Goal: Information Seeking & Learning: Learn about a topic

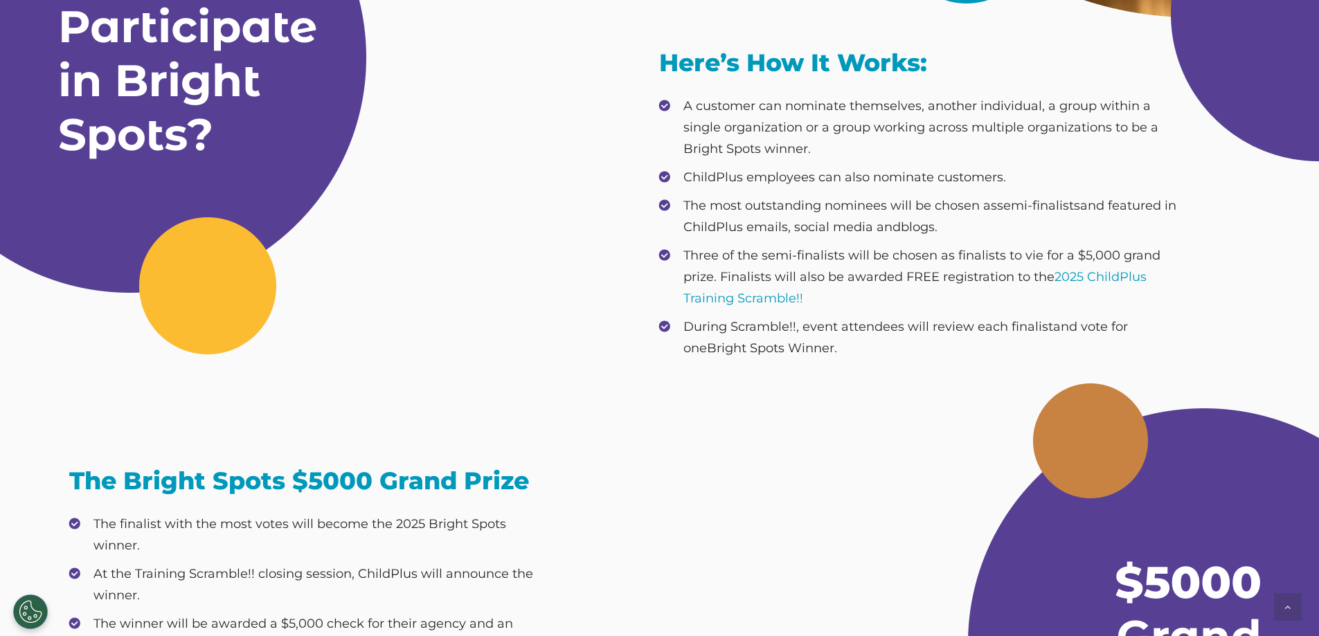
scroll to position [650, 0]
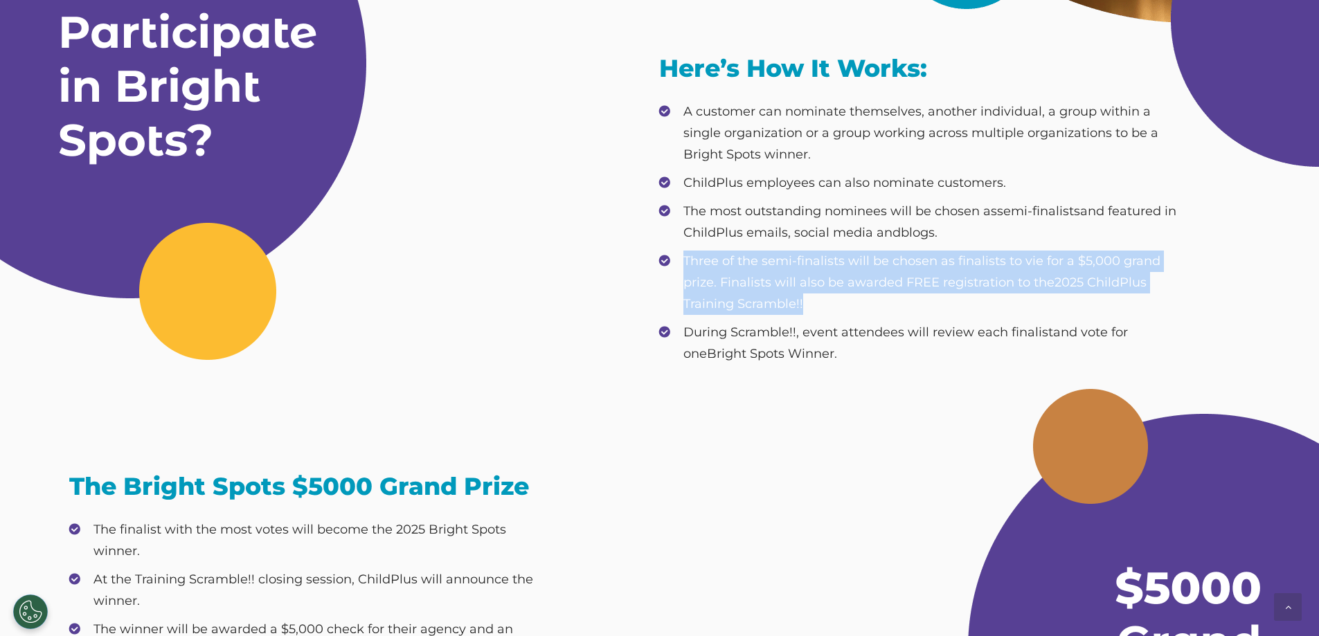
drag, startPoint x: 805, startPoint y: 305, endPoint x: 685, endPoint y: 258, distance: 128.7
click at [684, 258] on li "Three of the semi-finalists will be chosen as finalists to vie for a $5,000 gra…" at bounding box center [919, 283] width 521 height 64
copy span "Three of the semi-finalists will be chosen as finalists to vie for a $5,000 gra…"
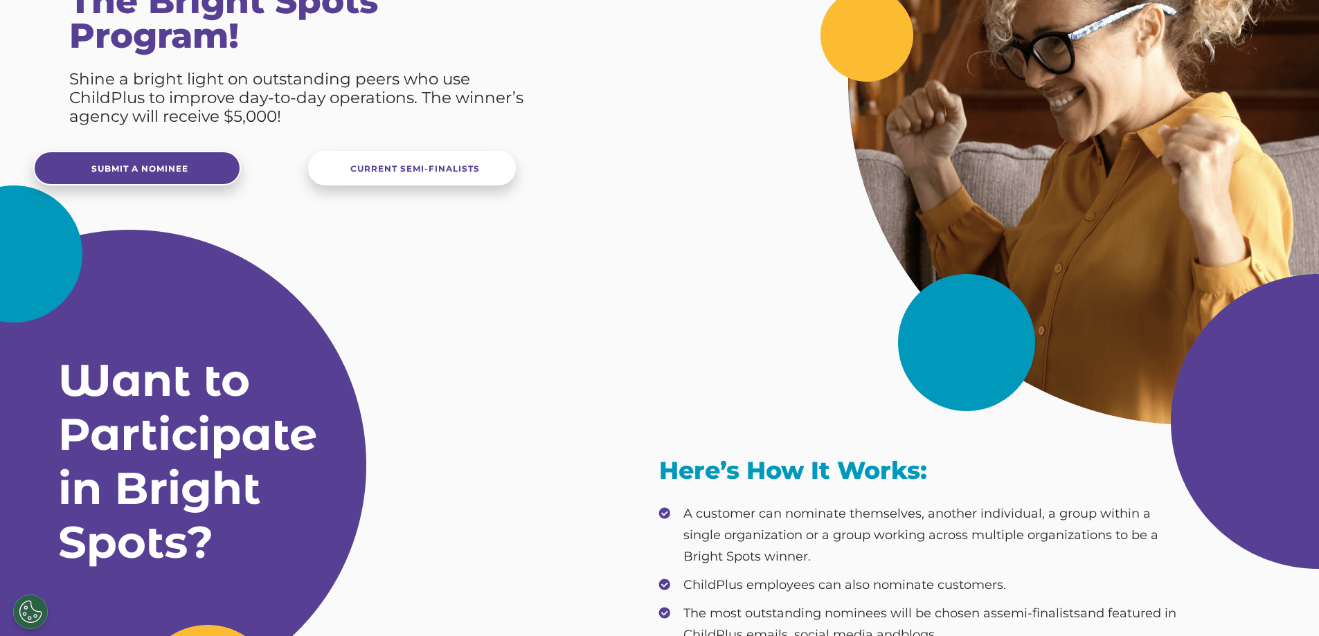
scroll to position [0, 0]
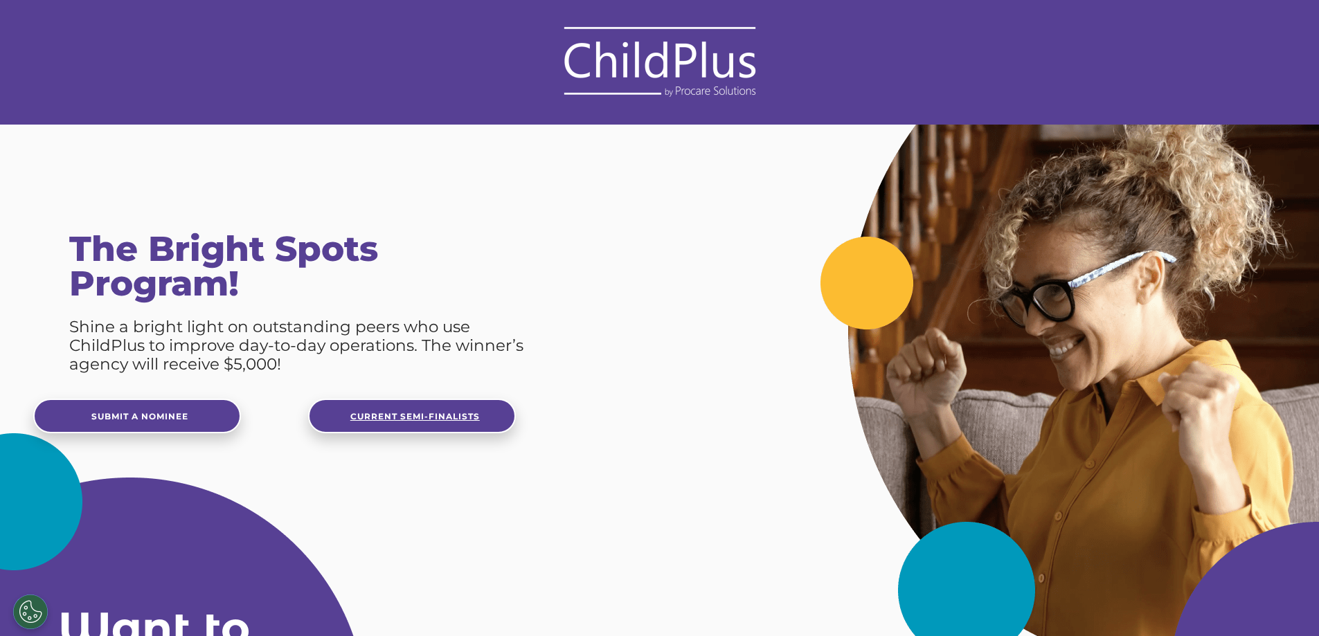
click at [472, 419] on span "Current Semi-Finalists" at bounding box center [414, 416] width 129 height 10
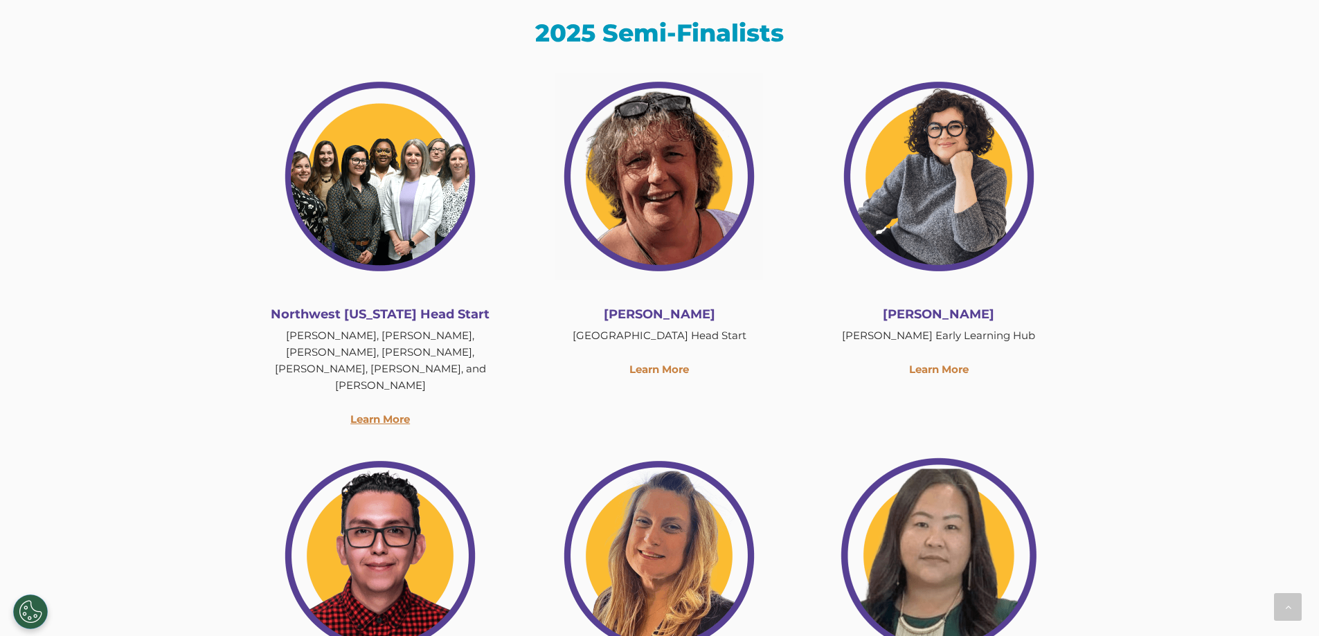
click at [380, 413] on link "Learn More" at bounding box center [380, 419] width 60 height 13
